Goal: Information Seeking & Learning: Learn about a topic

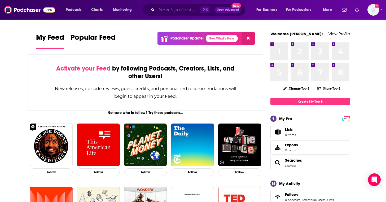
click at [176, 10] on input "Search podcasts, credits, & more..." at bounding box center [179, 10] width 44 height 8
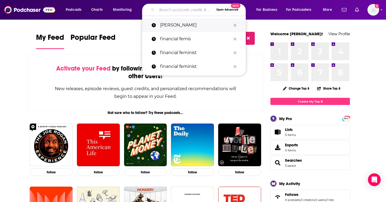
click at [174, 25] on p "[PERSON_NAME]" at bounding box center [195, 25] width 71 height 14
type input "[PERSON_NAME]"
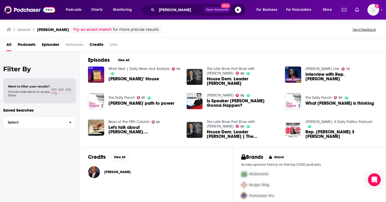
scroll to position [80, 0]
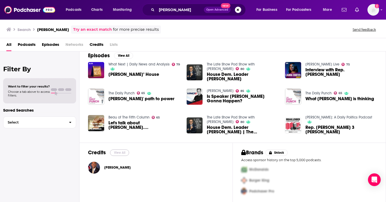
click at [120, 153] on button "View All" at bounding box center [119, 153] width 19 height 6
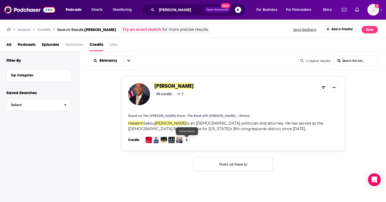
click at [184, 142] on link at bounding box center [187, 140] width 6 height 6
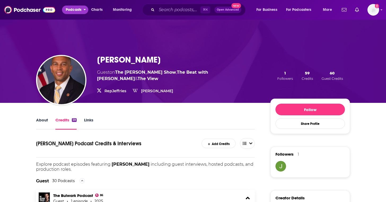
click at [77, 10] on span "Podcasts" at bounding box center [74, 9] width 16 height 7
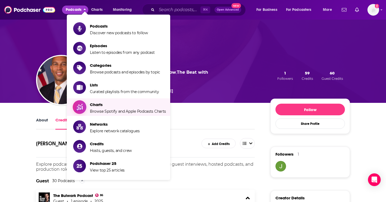
click at [105, 107] on span "Charts Browse Spotify and Apple Podcasts Charts" at bounding box center [128, 107] width 76 height 13
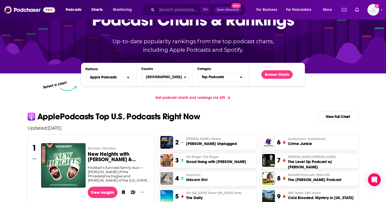
click at [177, 78] on span "United States" at bounding box center [163, 77] width 42 height 9
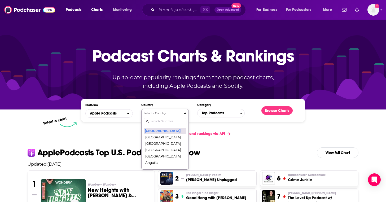
click at [170, 132] on button "United States" at bounding box center [165, 131] width 43 height 6
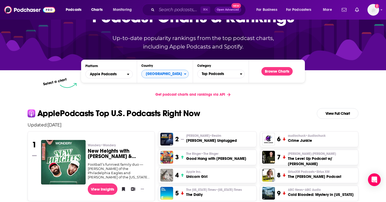
scroll to position [60, 0]
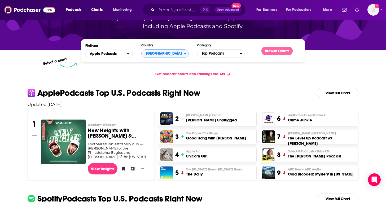
click at [280, 50] on button "Browse Charts" at bounding box center [277, 51] width 31 height 8
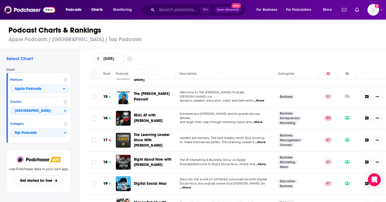
scroll to position [306, 0]
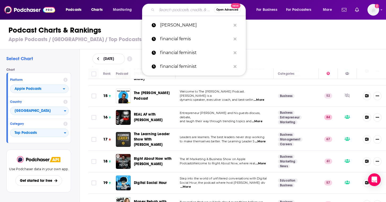
click at [171, 11] on input "Search podcasts, credits, & more..." at bounding box center [185, 10] width 57 height 8
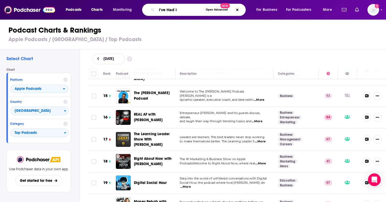
type input "I've Had It"
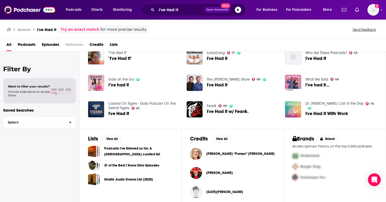
scroll to position [97, 0]
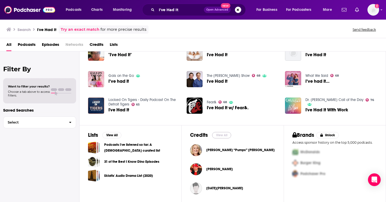
click at [220, 134] on button "View All" at bounding box center [221, 135] width 19 height 6
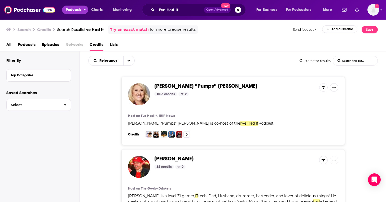
click at [77, 11] on span "Podcasts" at bounding box center [74, 9] width 16 height 7
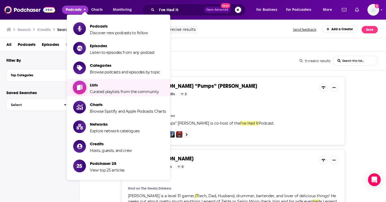
click at [103, 90] on span "Curated playlists from the community" at bounding box center [124, 91] width 69 height 5
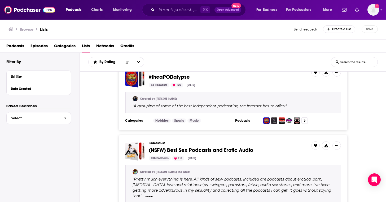
scroll to position [225, 0]
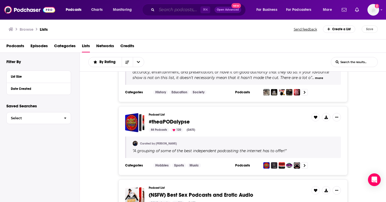
click at [178, 9] on input "Search podcasts, credits, & more..." at bounding box center [179, 10] width 44 height 8
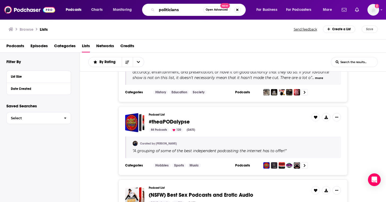
type input "politicians"
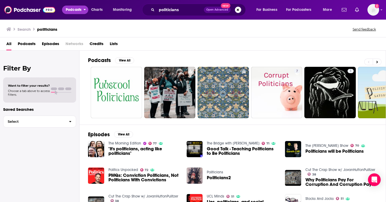
click at [78, 12] on span "Podcasts" at bounding box center [74, 9] width 16 height 7
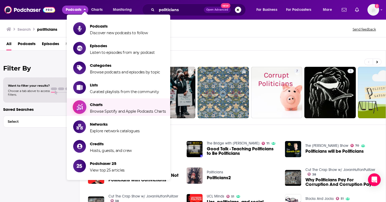
click at [104, 110] on span "Browse Spotify and Apple Podcasts Charts" at bounding box center [128, 111] width 76 height 5
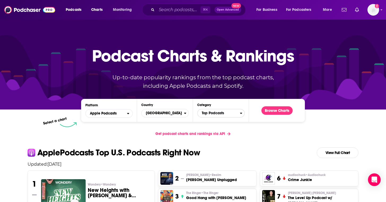
click at [231, 114] on span "Top Podcasts" at bounding box center [219, 113] width 42 height 9
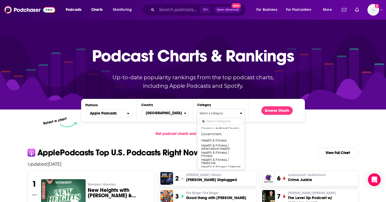
scroll to position [172, 0]
click at [231, 139] on button "Government" at bounding box center [221, 140] width 43 height 6
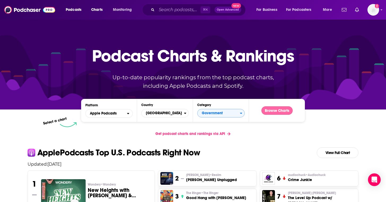
click at [277, 109] on button "Browse Charts" at bounding box center [277, 110] width 31 height 8
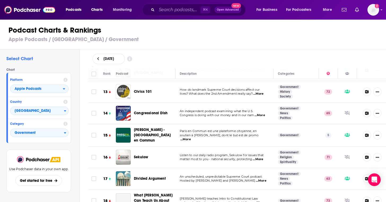
scroll to position [259, 0]
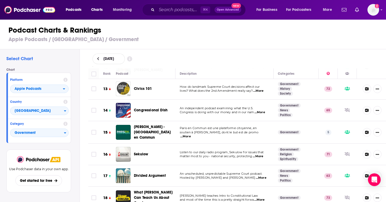
click at [205, 11] on span "⌘ K" at bounding box center [206, 9] width 10 height 7
click at [56, 136] on span "Government" at bounding box center [37, 133] width 54 height 9
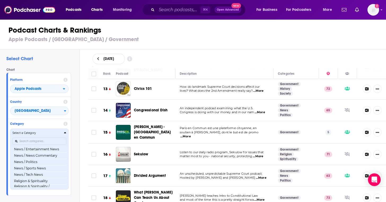
scroll to position [372, 0]
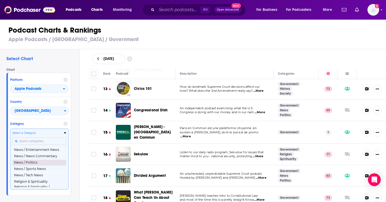
click at [41, 164] on button "News / Politics" at bounding box center [39, 162] width 54 height 6
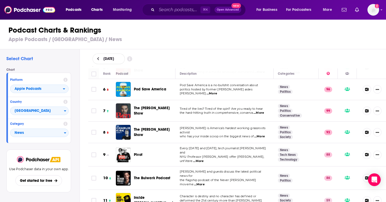
scroll to position [110, 0]
click at [204, 159] on span "...More" at bounding box center [198, 161] width 11 height 4
click at [214, 155] on span "NYU Professor Scott Galloway offer sharp, unfiltere" at bounding box center [222, 159] width 84 height 8
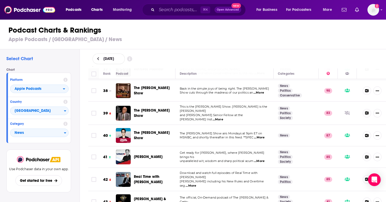
scroll to position [805, 0]
click at [200, 151] on span "Get ready for VINCE, where Vince Coglianese brings his" at bounding box center [222, 155] width 85 height 8
click at [263, 159] on span "...More" at bounding box center [259, 161] width 11 height 4
click at [279, 49] on div "August 20, 2025" at bounding box center [237, 58] width 307 height 19
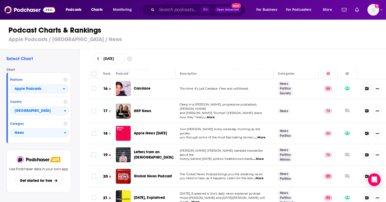
scroll to position [326, 0]
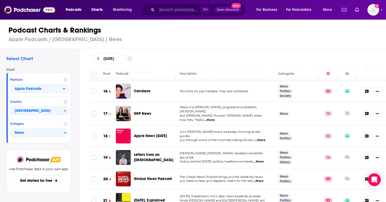
click at [215, 118] on span "...More" at bounding box center [209, 120] width 11 height 4
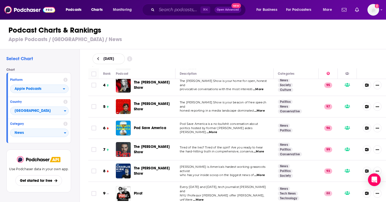
scroll to position [47, 0]
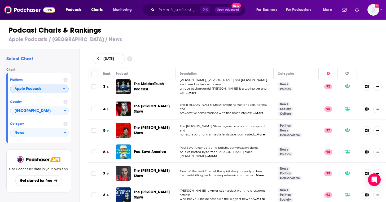
click at [62, 90] on span "Apple Podcasts" at bounding box center [36, 89] width 53 height 9
click at [178, 8] on input "Search podcasts, credits, & more..." at bounding box center [179, 10] width 44 height 8
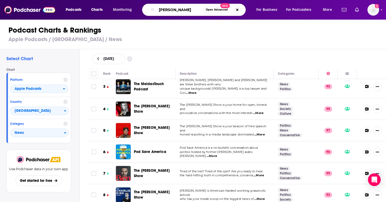
type input "Marc Maron"
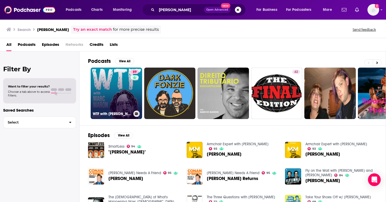
click at [115, 95] on link "89 WTF with Marc Maron Podcast" at bounding box center [116, 93] width 51 height 51
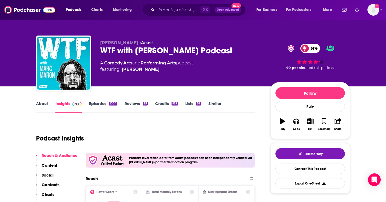
click at [163, 104] on link "Credits 939" at bounding box center [166, 107] width 23 height 12
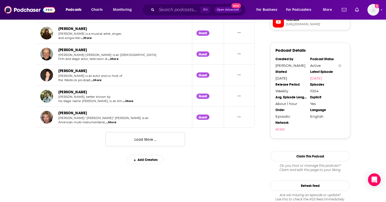
scroll to position [580, 0]
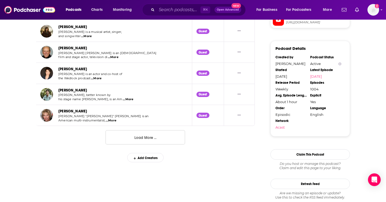
click at [154, 137] on button "Load More ..." at bounding box center [146, 137] width 80 height 14
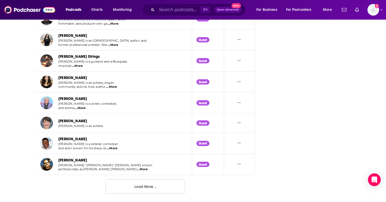
scroll to position [1060, 0]
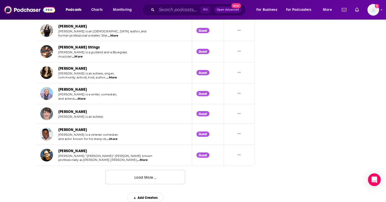
click at [153, 180] on button "Load More ..." at bounding box center [146, 177] width 80 height 14
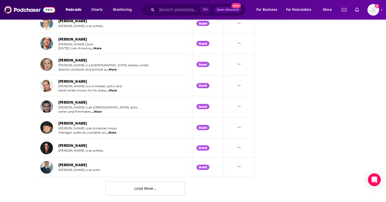
scroll to position [1578, 0]
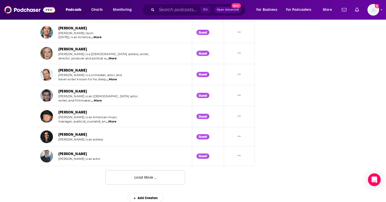
click at [153, 178] on button "Load More ..." at bounding box center [146, 177] width 80 height 14
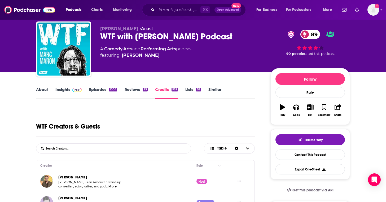
scroll to position [0, 0]
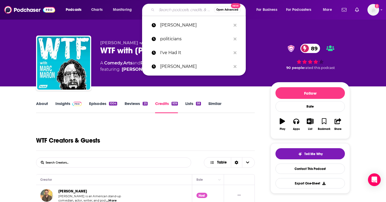
click at [187, 12] on input "Search podcasts, credits, & more..." at bounding box center [185, 10] width 57 height 8
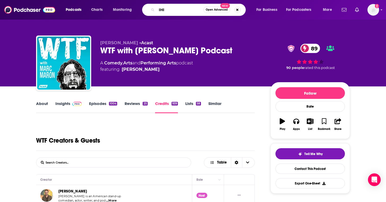
type input "IHIP"
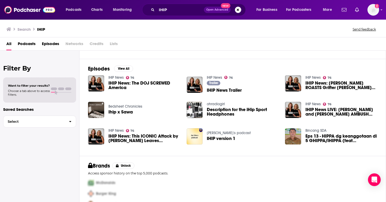
scroll to position [80, 0]
